Goal: Task Accomplishment & Management: Use online tool/utility

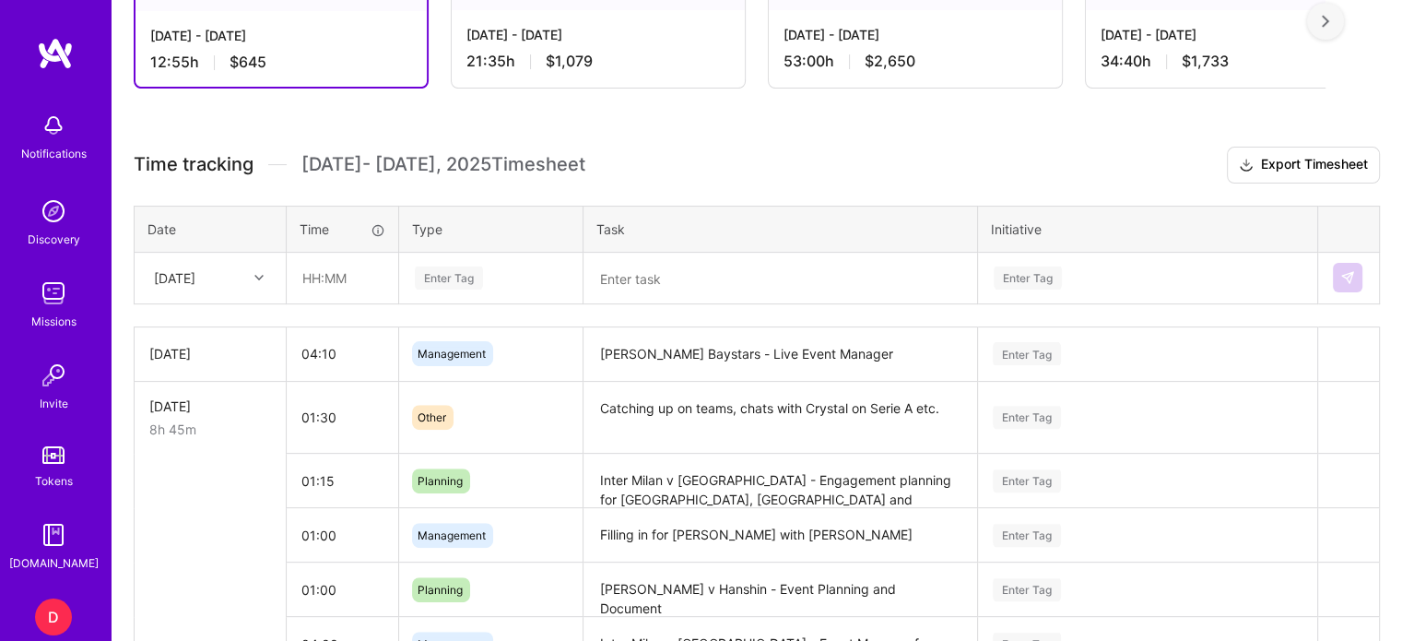
scroll to position [479, 0]
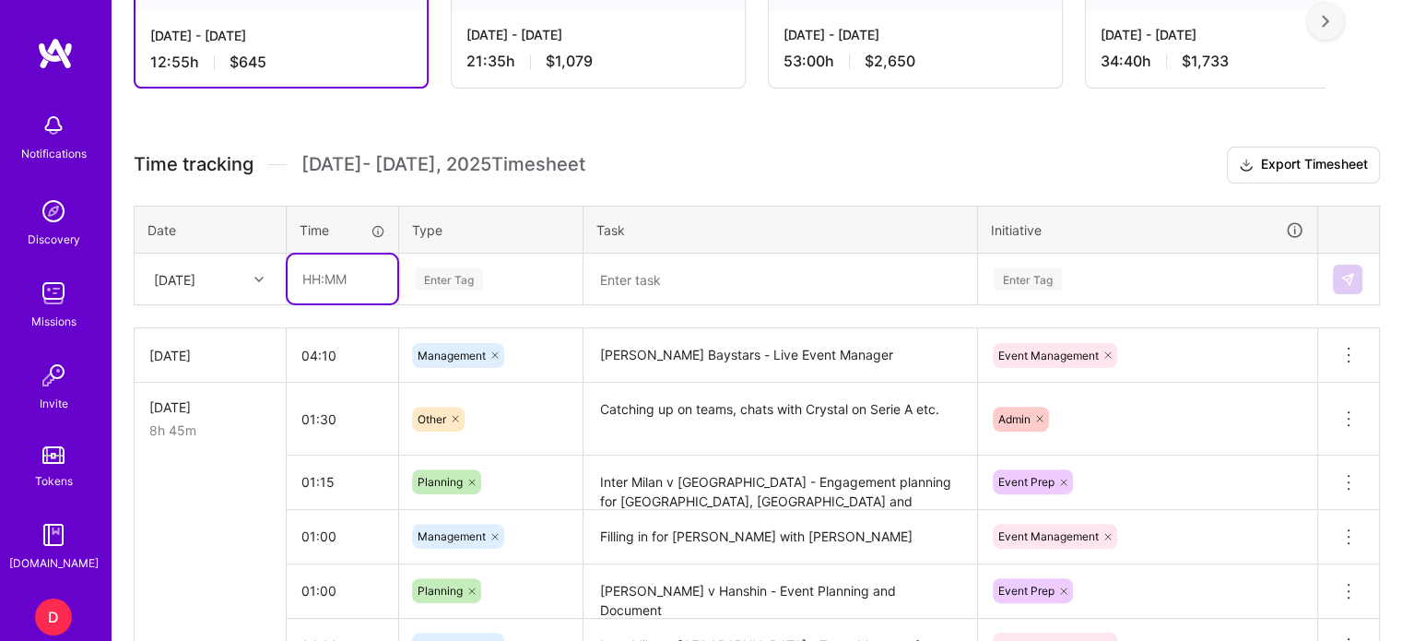
click at [313, 277] on input "text" at bounding box center [343, 278] width 110 height 49
type input "00:50"
click at [473, 264] on div "Enter Tag" at bounding box center [491, 279] width 182 height 48
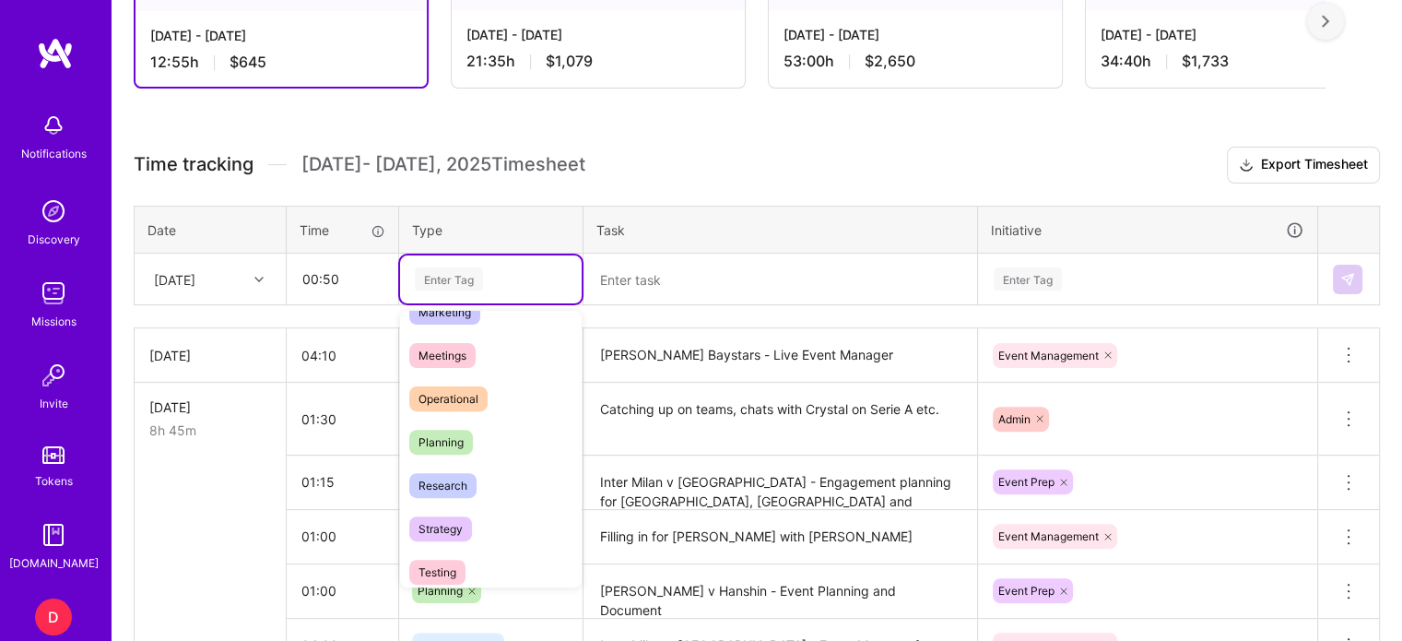
scroll to position [294, 0]
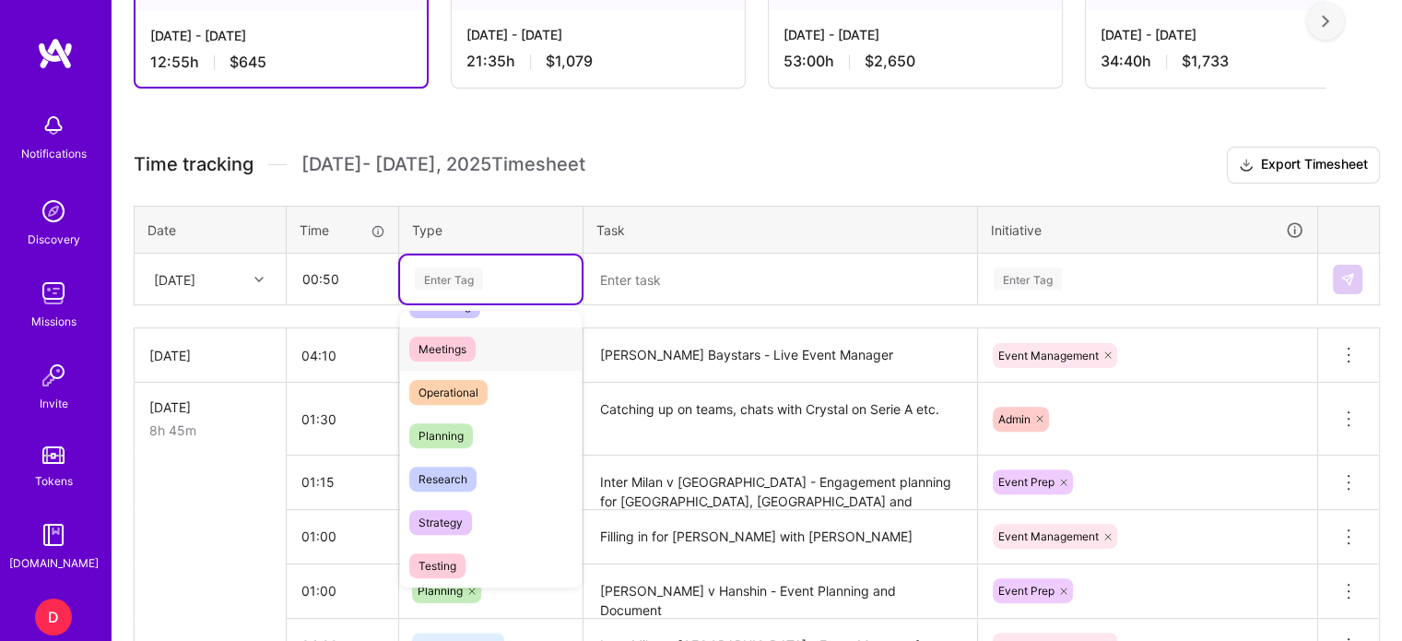
click at [444, 339] on span "Meetings" at bounding box center [442, 348] width 66 height 25
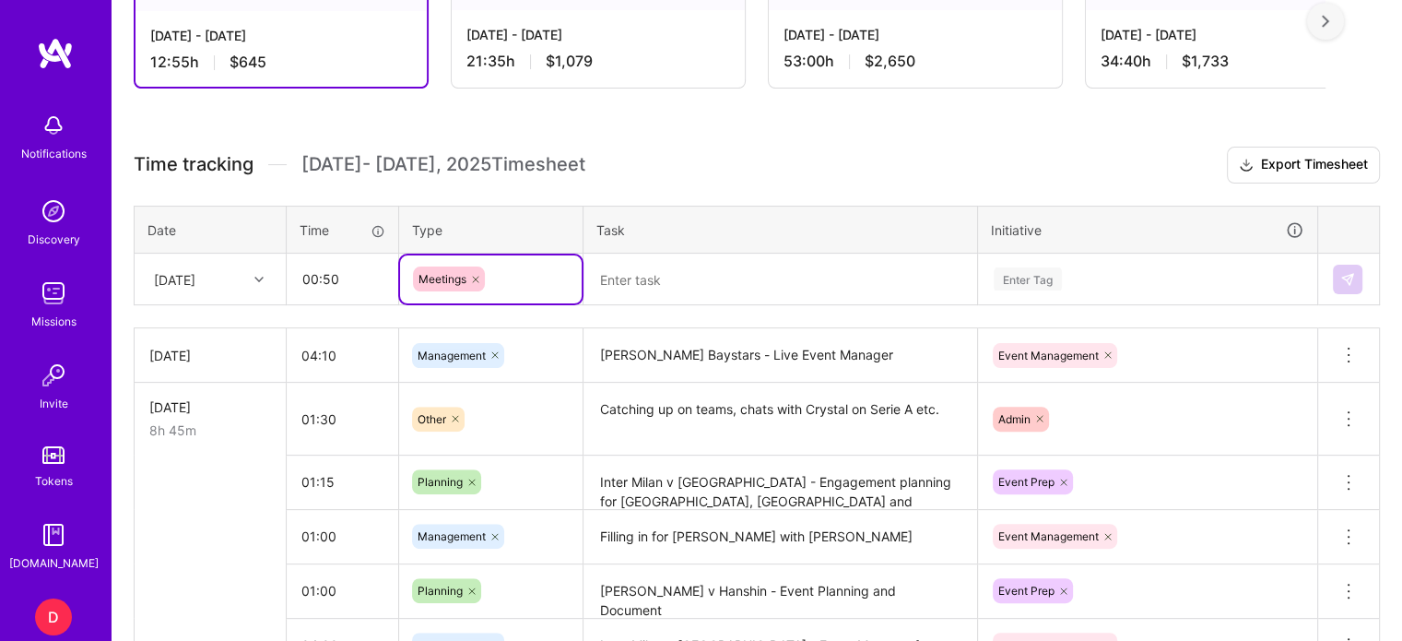
click at [678, 266] on textarea at bounding box center [780, 279] width 390 height 48
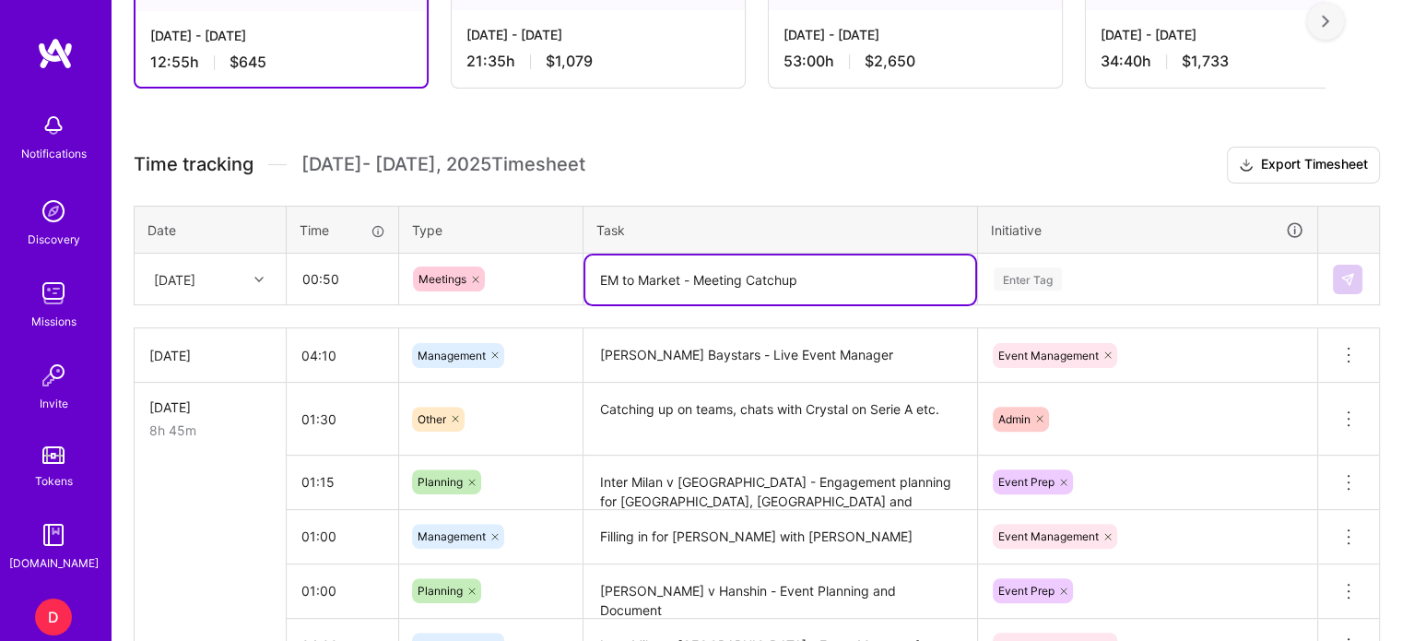
type textarea "EM to Market - Meeting Catchup"
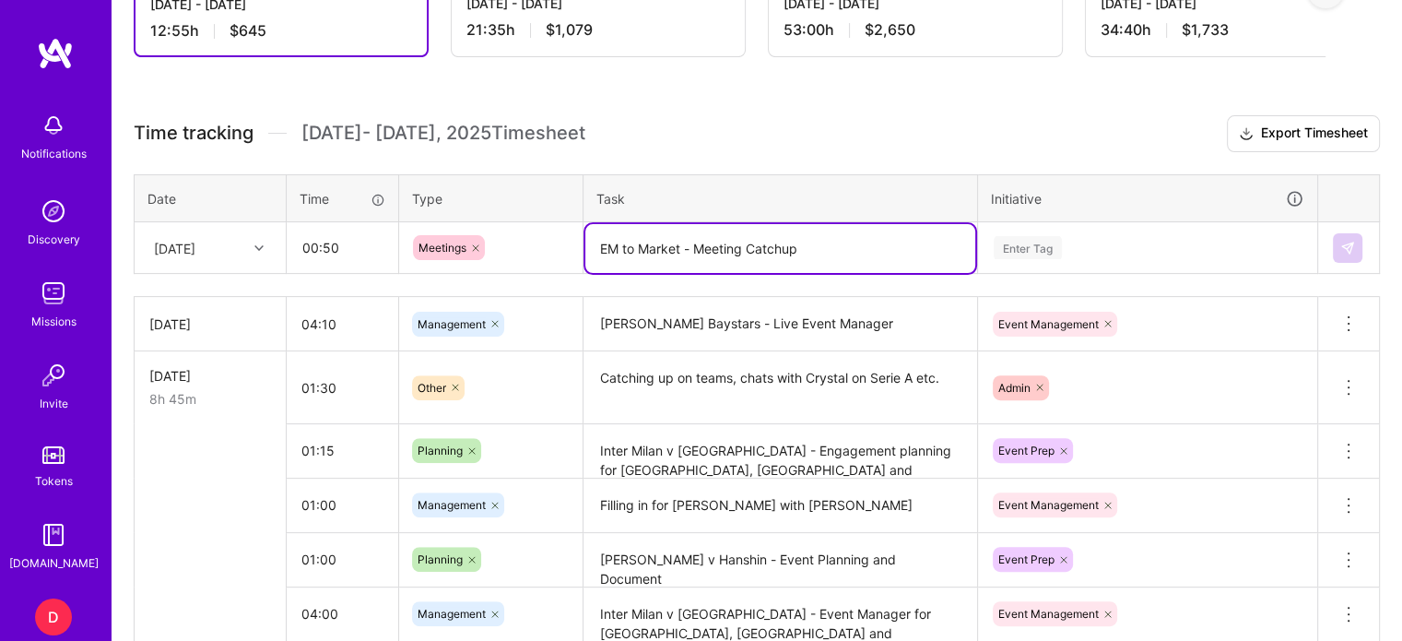
click at [1034, 274] on div "Time tracking [DATE] - [DATE] Timesheet Export Timesheet Date Time Type Task In…" at bounding box center [757, 403] width 1246 height 576
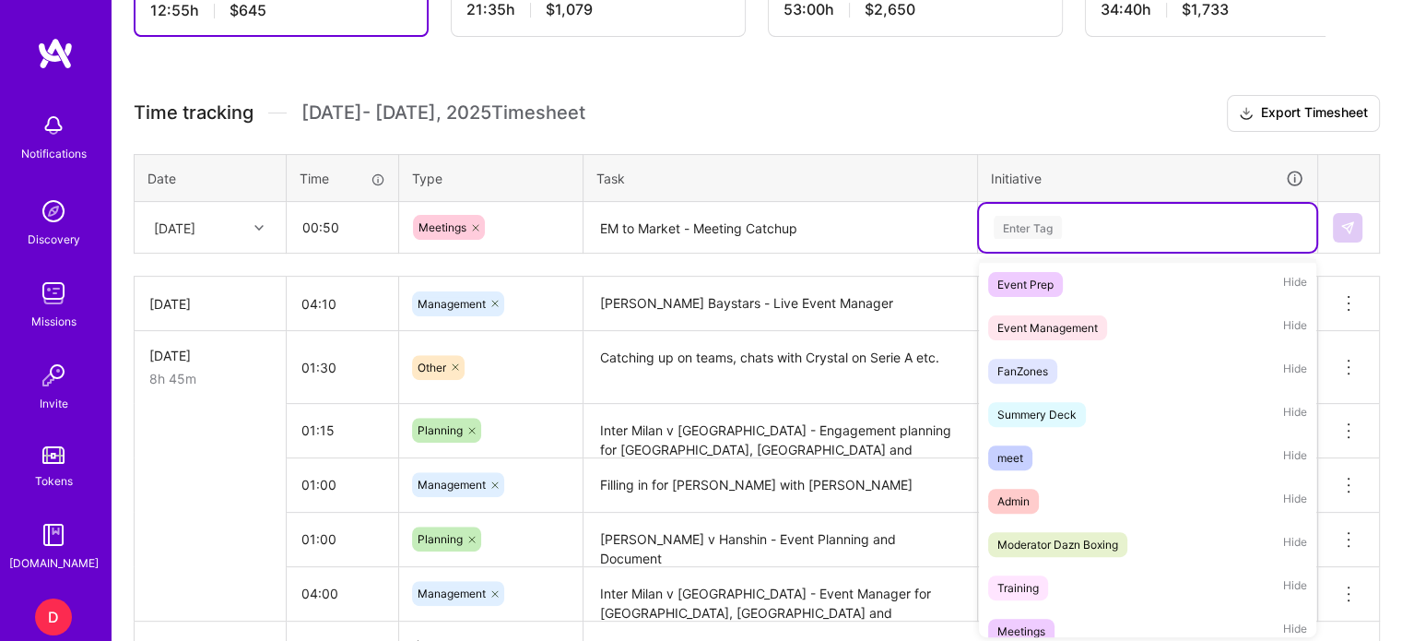
scroll to position [223, 0]
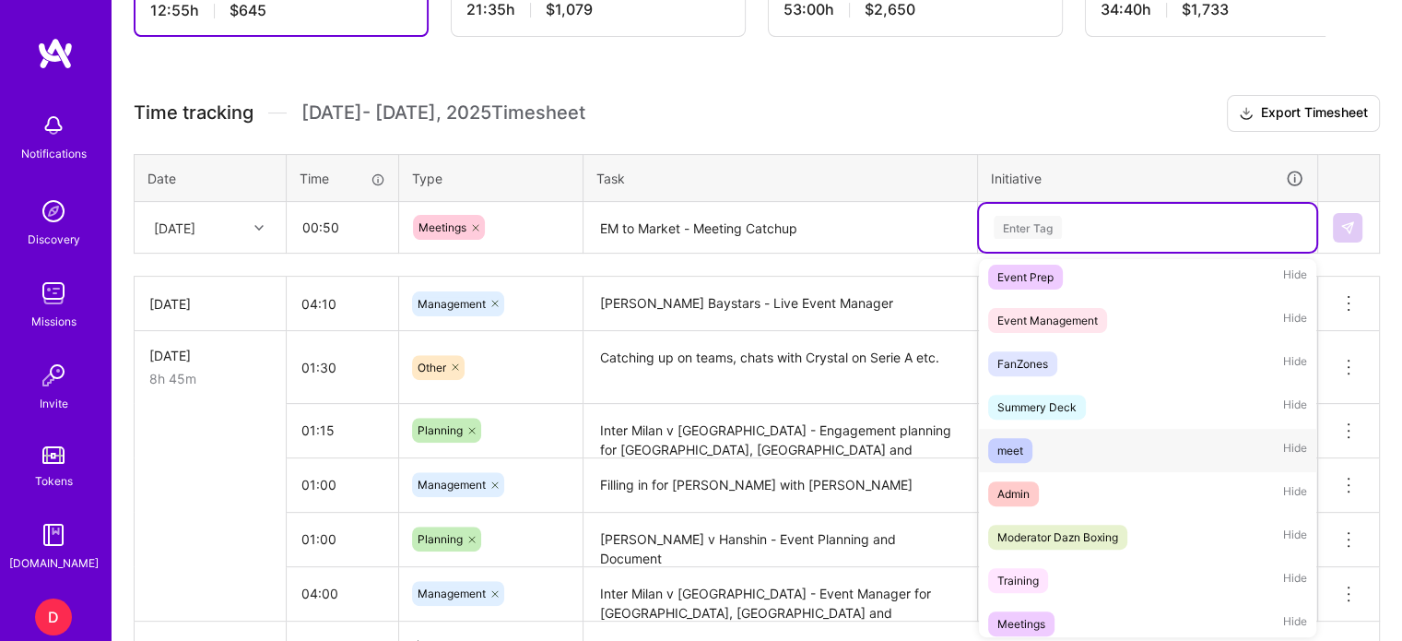
click at [1012, 453] on div "meet" at bounding box center [1010, 450] width 26 height 19
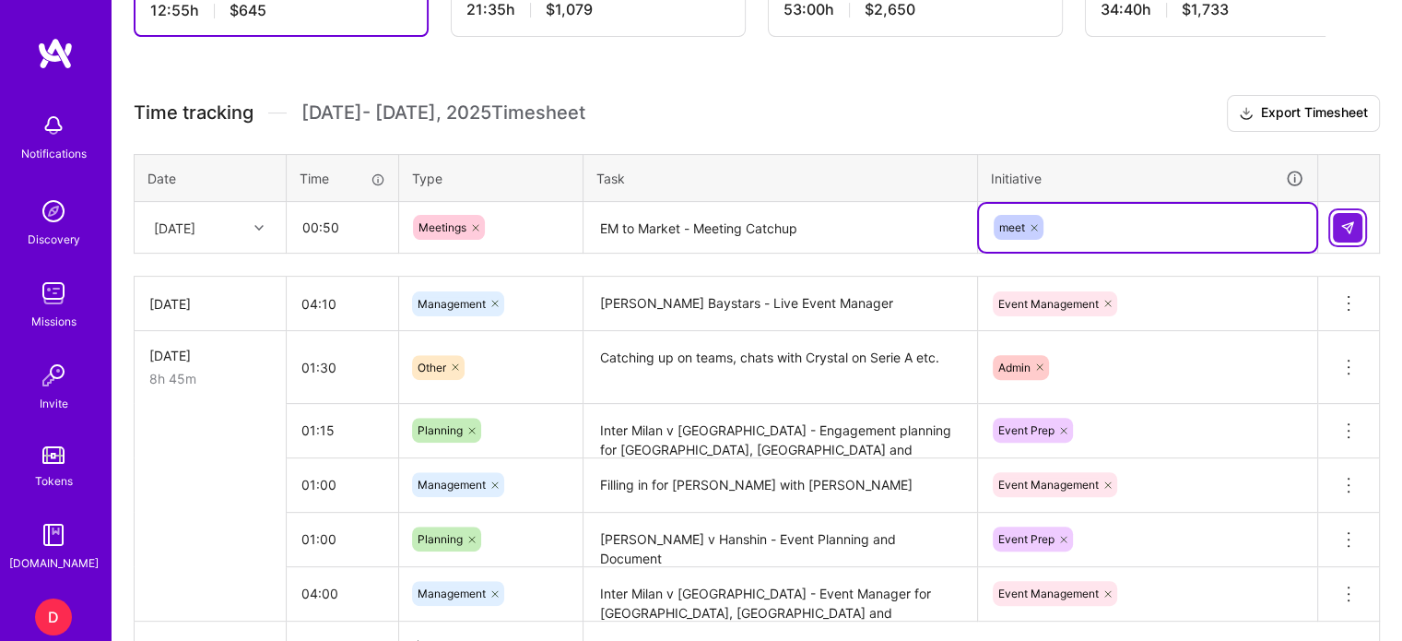
click at [1345, 228] on img at bounding box center [1347, 227] width 15 height 15
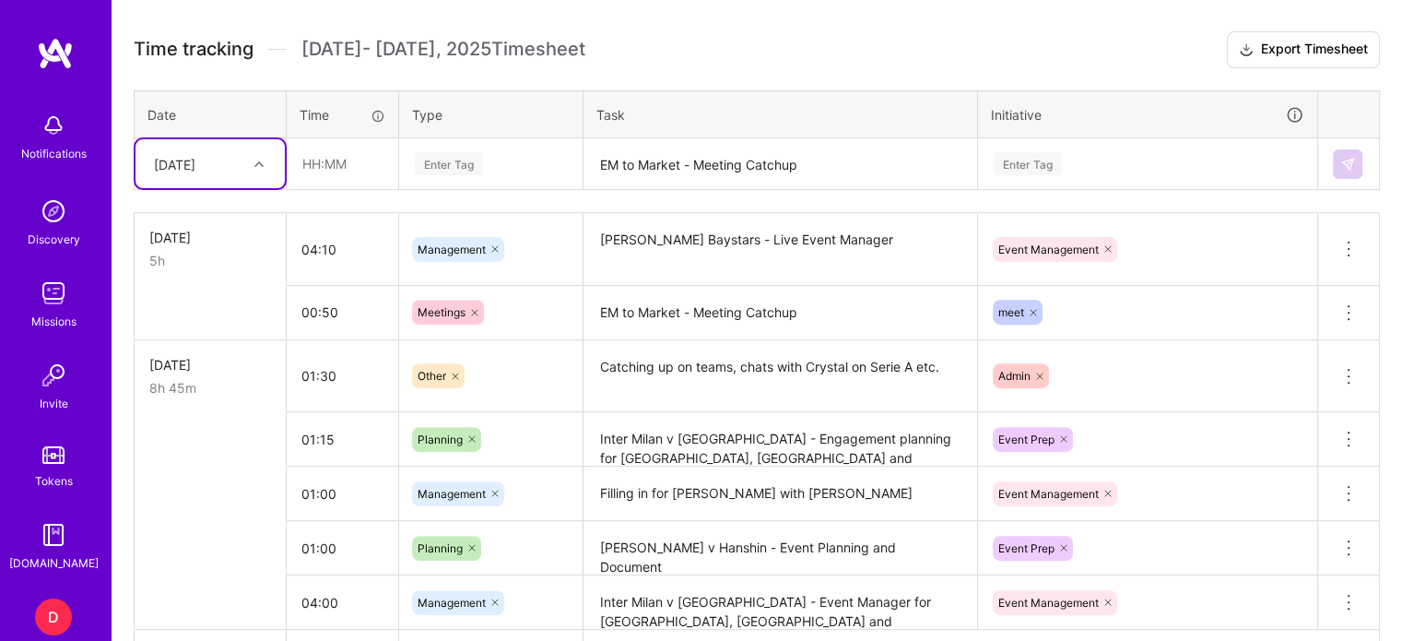
scroll to position [601, 0]
